Goal: Task Accomplishment & Management: Use online tool/utility

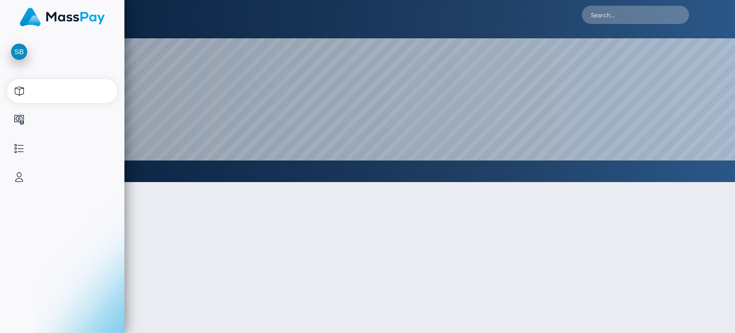
select select
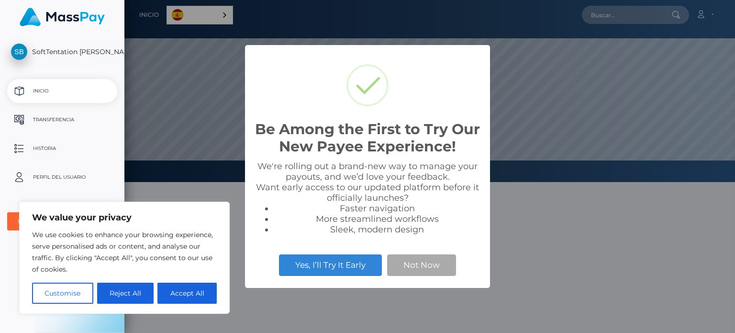
scroll to position [182, 611]
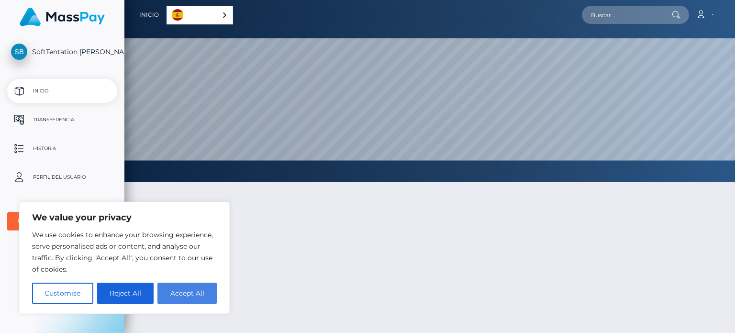
click at [198, 291] on button "Accept All" at bounding box center [186, 292] width 59 height 21
checkbox input "true"
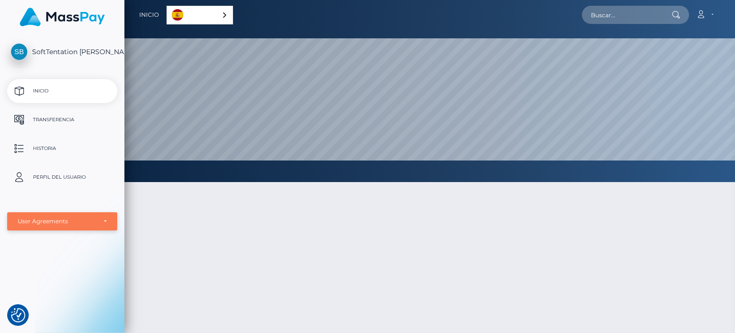
click at [101, 225] on div "User Agreements" at bounding box center [62, 221] width 110 height 18
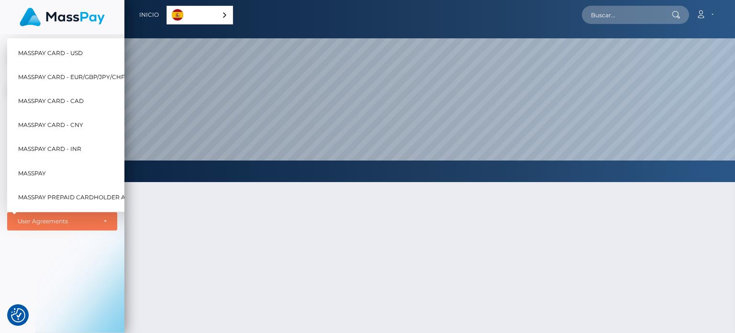
click at [70, 46] on span "MassPay Card - USD" at bounding box center [50, 52] width 65 height 12
select select "1"
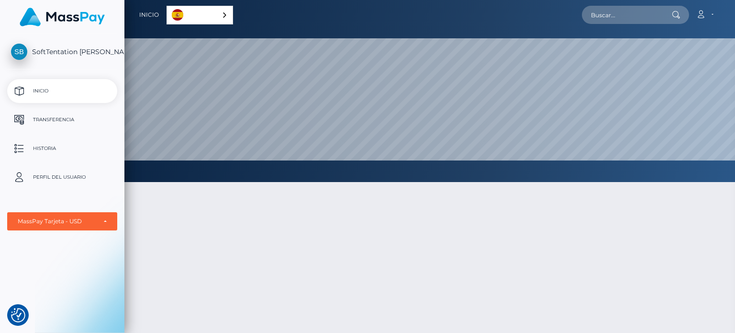
click at [222, 13] on div "Español" at bounding box center [200, 15] width 67 height 19
click at [199, 229] on div at bounding box center [429, 305] width 611 height 274
click at [414, 222] on div at bounding box center [429, 305] width 611 height 274
click at [50, 116] on p "Transferencia" at bounding box center [62, 119] width 102 height 14
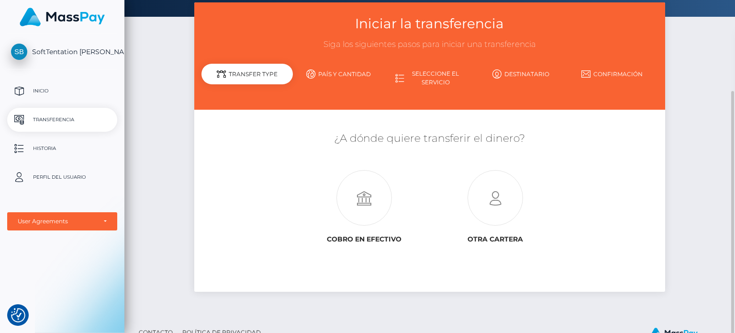
scroll to position [77, 0]
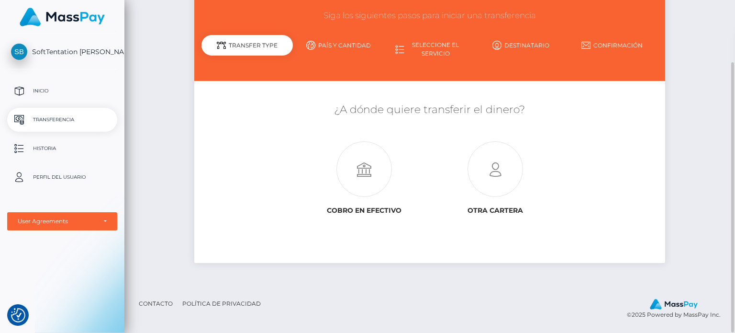
click at [343, 42] on link "País y cantidad" at bounding box center [338, 45] width 91 height 17
click at [347, 42] on link "País y cantidad" at bounding box center [338, 45] width 91 height 17
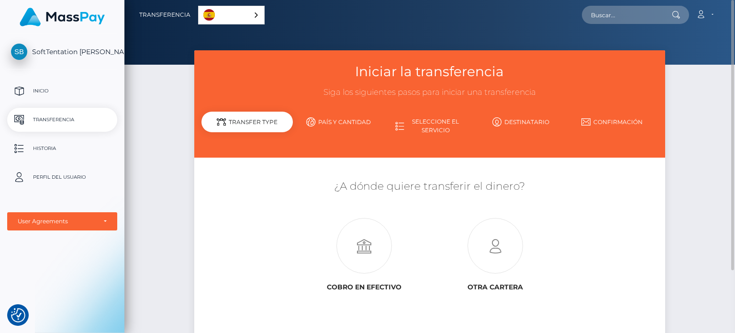
click at [439, 126] on link "Seleccione el servicio" at bounding box center [429, 125] width 91 height 25
click at [353, 247] on icon at bounding box center [364, 246] width 131 height 56
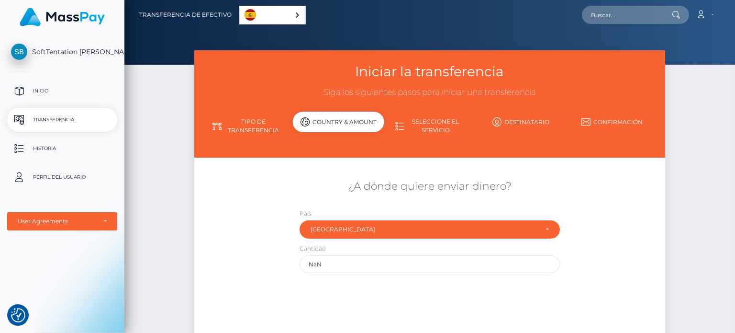
click at [36, 86] on p "Inicio" at bounding box center [62, 91] width 102 height 14
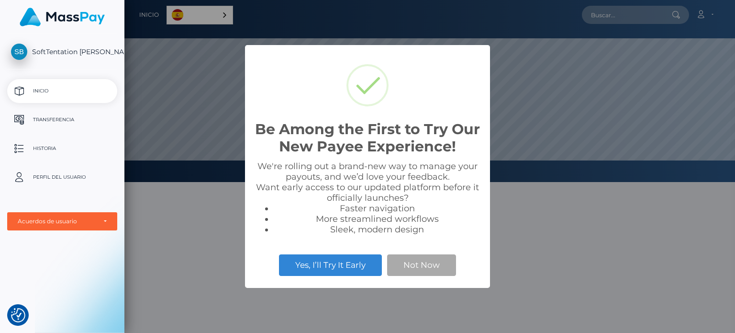
scroll to position [182, 611]
